Goal: Task Accomplishment & Management: Manage account settings

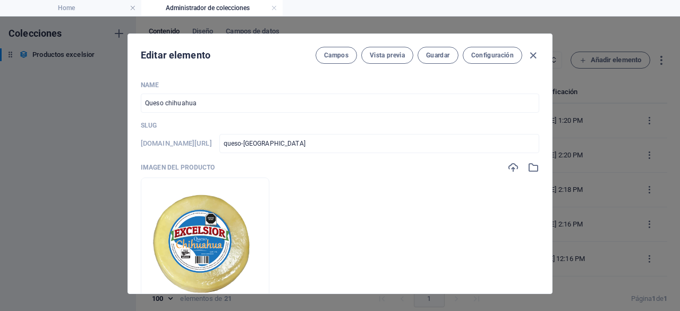
select select "In stock"
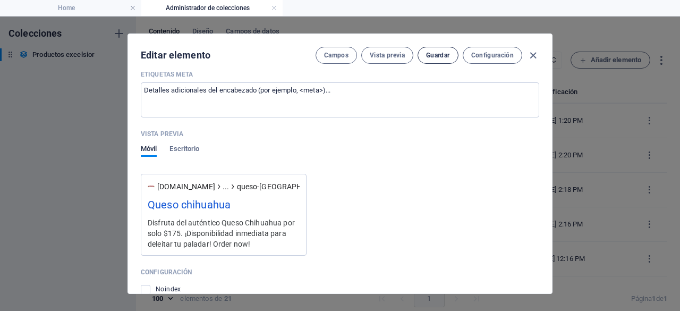
click at [443, 51] on span "Guardar" at bounding box center [437, 55] width 23 height 9
click at [533, 55] on icon "button" at bounding box center [533, 55] width 12 height 12
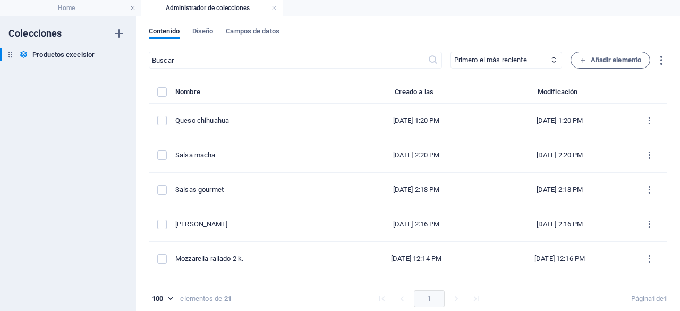
type input "queso-[GEOGRAPHIC_DATA]"
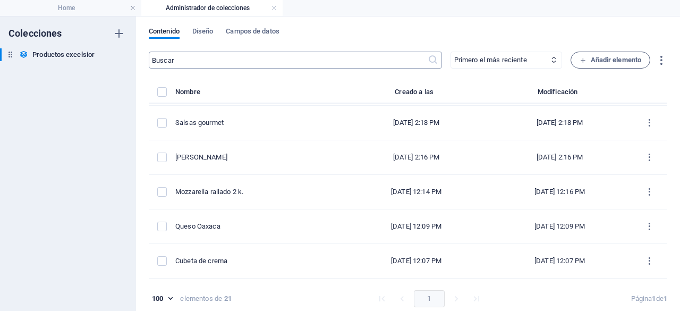
scroll to position [7, 0]
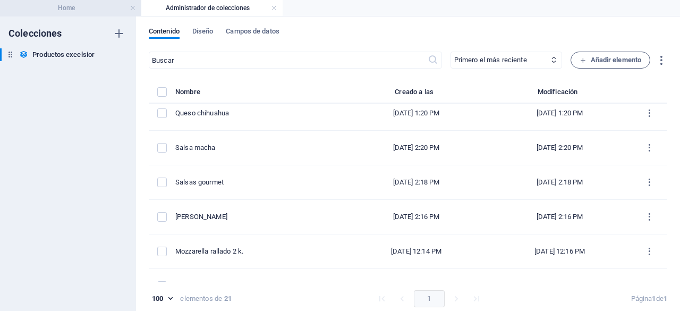
click at [90, 11] on h4 "Home" at bounding box center [70, 8] width 141 height 12
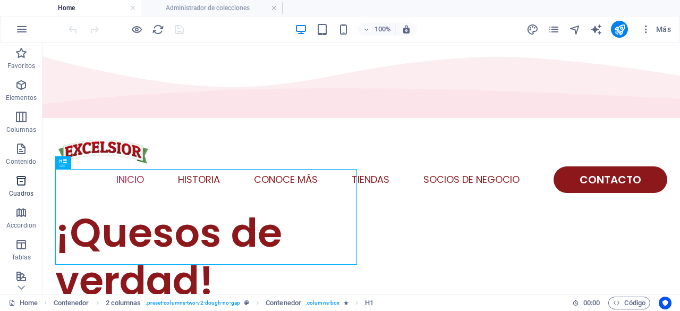
scroll to position [226, 0]
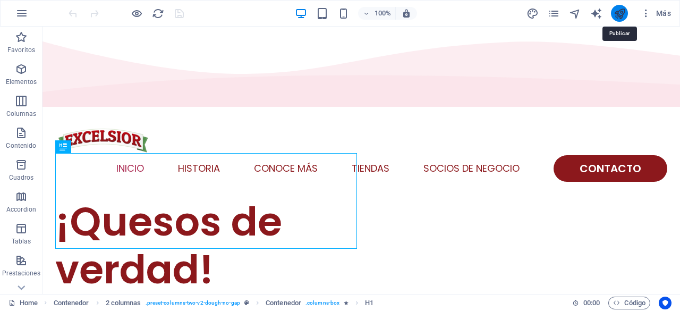
click at [617, 14] on icon "publish" at bounding box center [620, 13] width 12 height 12
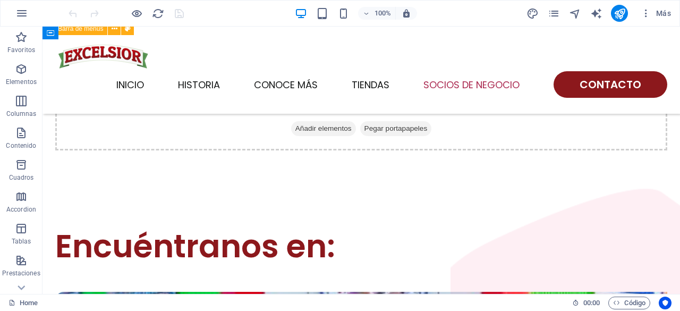
scroll to position [1644, 0]
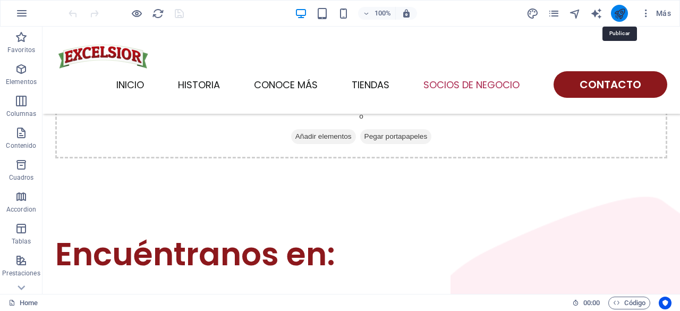
click at [614, 9] on icon "publish" at bounding box center [620, 13] width 12 height 12
